Goal: Find specific page/section: Find specific page/section

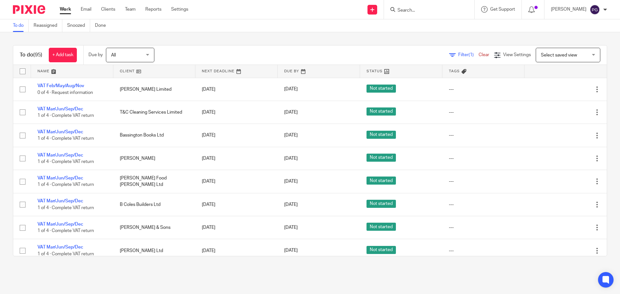
click at [90, 9] on link "Email" at bounding box center [86, 9] width 11 height 6
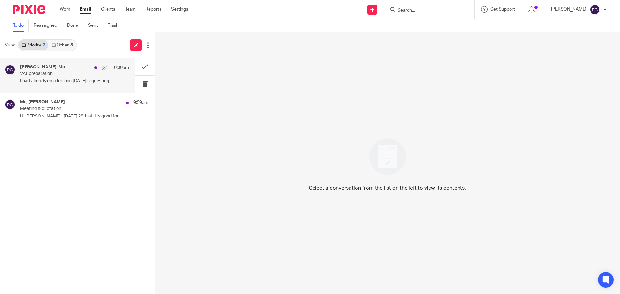
click at [71, 83] on p "I had already emailed him yesterday requesting..." at bounding box center [74, 80] width 109 height 5
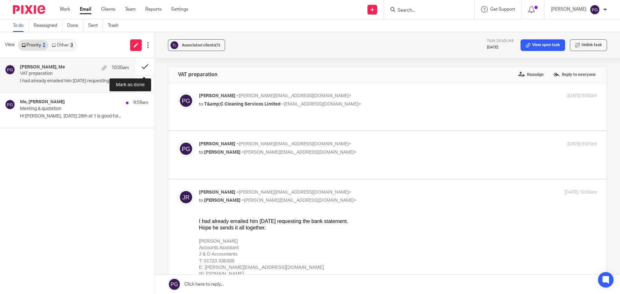
click at [139, 72] on button at bounding box center [144, 66] width 19 height 17
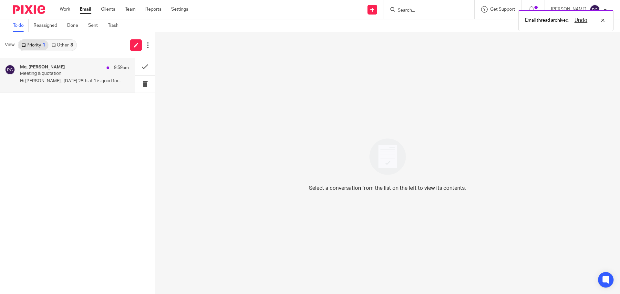
click at [59, 76] on p "Meeting & quotation" at bounding box center [63, 73] width 87 height 5
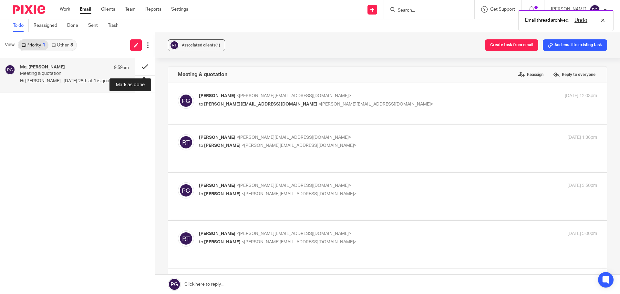
click at [141, 65] on button at bounding box center [144, 66] width 19 height 17
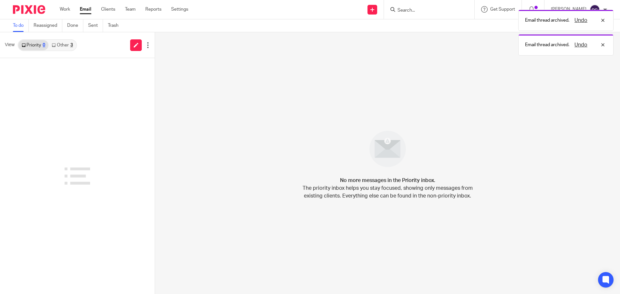
click at [68, 44] on link "Other 3" at bounding box center [61, 45] width 27 height 10
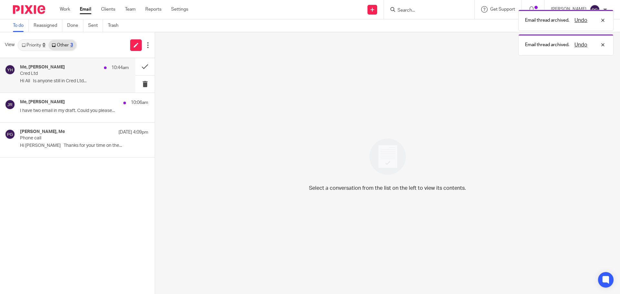
click at [65, 71] on p "Cred Ltd" at bounding box center [63, 73] width 87 height 5
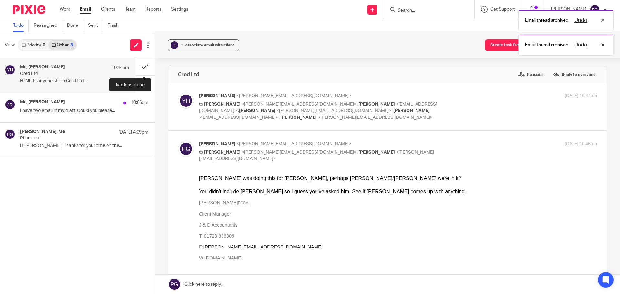
click at [141, 69] on button at bounding box center [144, 66] width 19 height 17
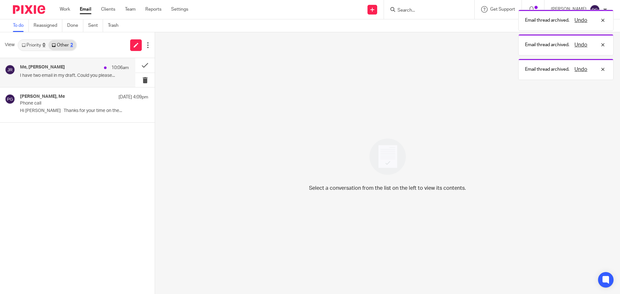
click at [74, 74] on p "I have two email in my draft. Could you please..." at bounding box center [74, 75] width 109 height 5
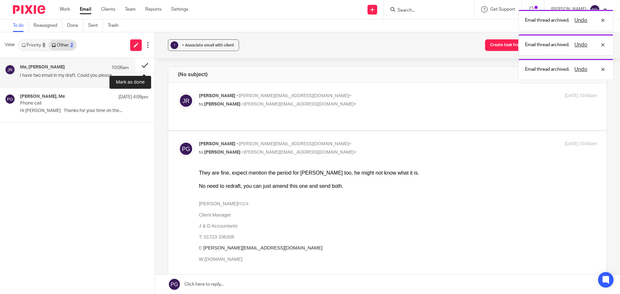
click at [142, 68] on button at bounding box center [144, 65] width 19 height 15
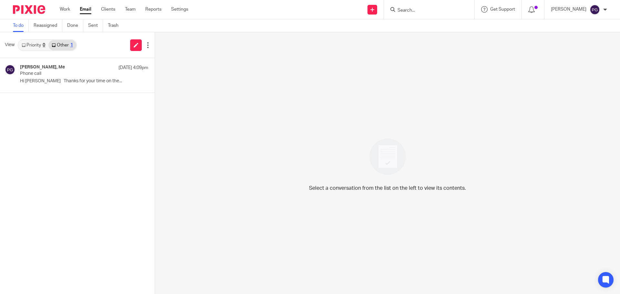
click at [424, 11] on input "Search" at bounding box center [426, 11] width 58 height 6
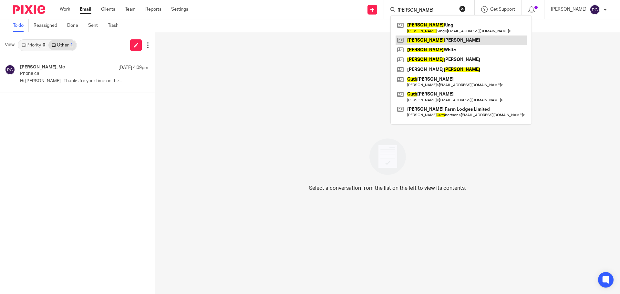
type input "ruth"
click at [424, 43] on link at bounding box center [461, 41] width 131 height 10
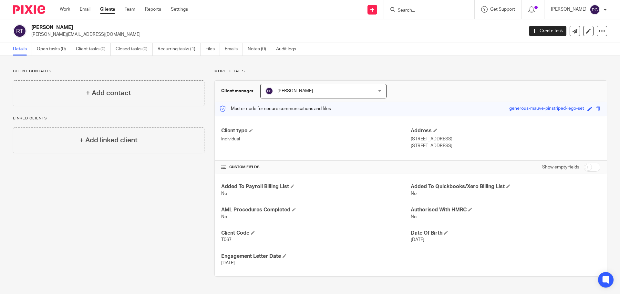
click at [381, 179] on div "Added To Payroll Billing List No Added To Quickbooks/Xero Billing List No AML P…" at bounding box center [411, 225] width 392 height 102
click at [189, 51] on link "Recurring tasks (1)" at bounding box center [179, 49] width 43 height 13
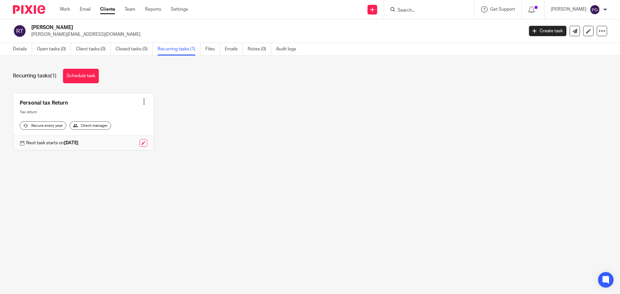
click at [141, 100] on div at bounding box center [144, 102] width 6 height 6
click at [184, 110] on div "Personal tax Return Create task Clone template Recalculate schedule Cancel sche…" at bounding box center [305, 127] width 604 height 68
